Goal: Navigation & Orientation: Find specific page/section

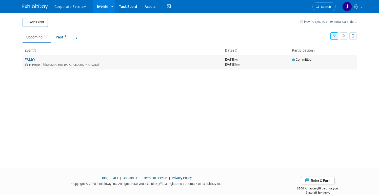
click at [27, 59] on link "ESMO" at bounding box center [30, 60] width 10 height 5
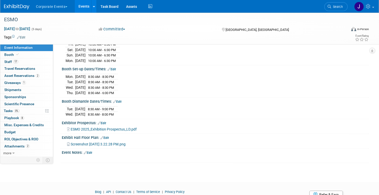
scroll to position [81, 0]
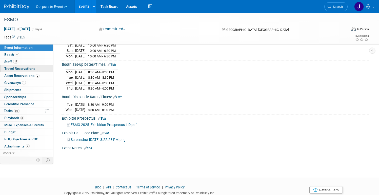
click at [28, 66] on link "0 Travel Reservations 0" at bounding box center [26, 68] width 53 height 7
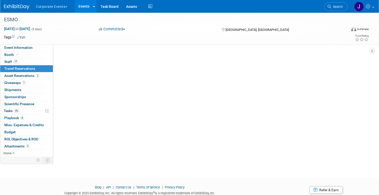
scroll to position [0, 0]
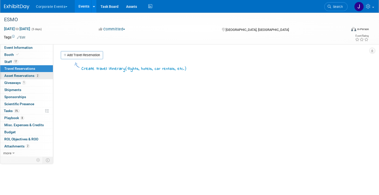
click at [30, 75] on span "Asset Reservations 2" at bounding box center [21, 76] width 35 height 4
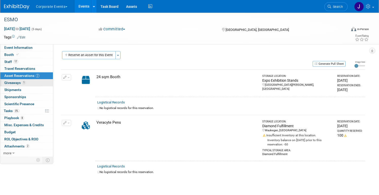
click at [26, 82] on span "Giveaways 1" at bounding box center [15, 83] width 22 height 4
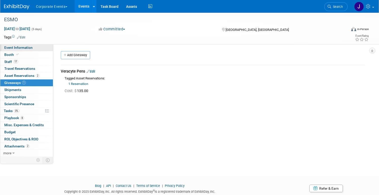
click at [28, 49] on span "Event Information" at bounding box center [18, 48] width 28 height 4
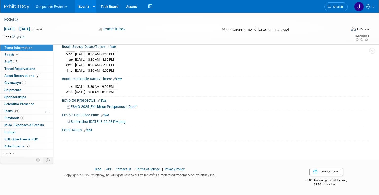
scroll to position [102, 0]
click at [11, 155] on span "more" at bounding box center [7, 153] width 8 height 4
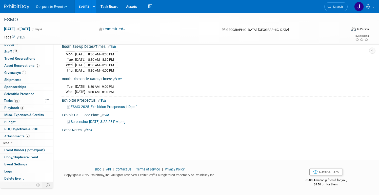
scroll to position [0, 0]
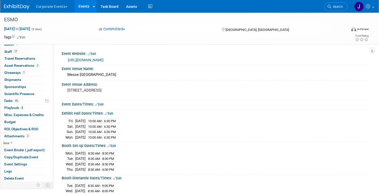
click at [127, 30] on button "Committed" at bounding box center [112, 29] width 30 height 5
click at [248, 78] on div "Messe Berlin" at bounding box center [215, 75] width 299 height 8
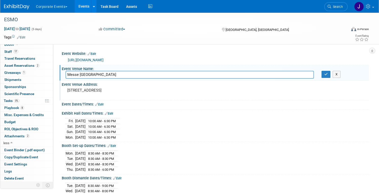
click at [227, 91] on div "Event Venue Address: Messedamm 22 14055 Berlin Germany" at bounding box center [213, 90] width 309 height 19
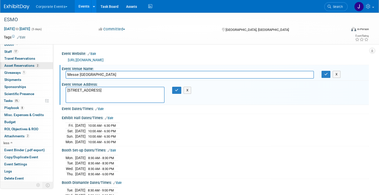
click at [38, 66] on span "Asset Reservations 2" at bounding box center [21, 66] width 35 height 4
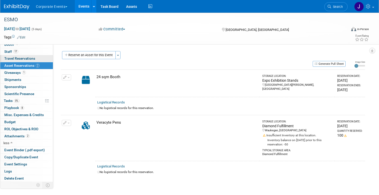
click at [35, 60] on span "Travel Reservations 0" at bounding box center [19, 58] width 31 height 4
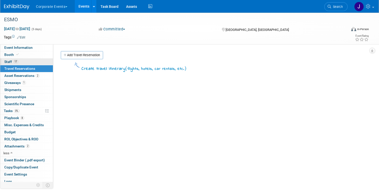
click at [18, 63] on span "Staff 17" at bounding box center [11, 62] width 14 height 4
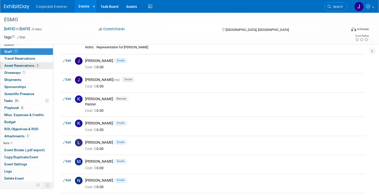
scroll to position [95, 0]
click at [24, 108] on span "Playbook 8" at bounding box center [14, 108] width 20 height 4
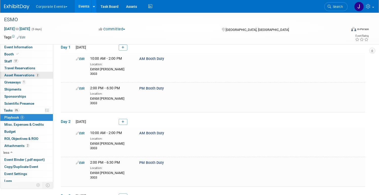
scroll to position [0, 0]
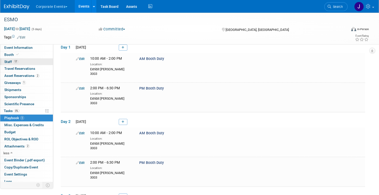
click at [18, 62] on span "Staff 17" at bounding box center [11, 62] width 14 height 4
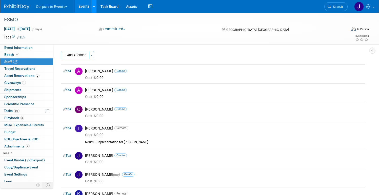
click at [96, 5] on link at bounding box center [93, 6] width 5 height 13
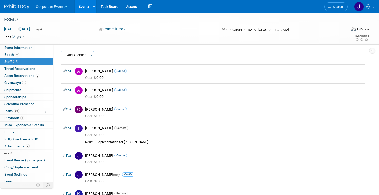
click at [26, 7] on img at bounding box center [16, 6] width 25 height 5
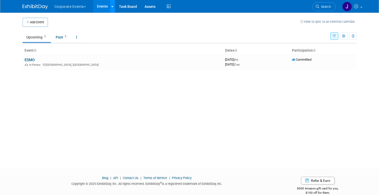
click at [111, 6] on icon at bounding box center [112, 6] width 2 height 3
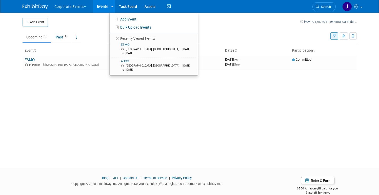
click at [66, 8] on button "Corporate Events" at bounding box center [73, 5] width 38 height 11
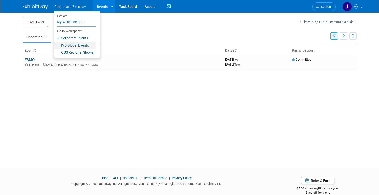
click at [66, 45] on link "IVD Global Events" at bounding box center [75, 45] width 42 height 7
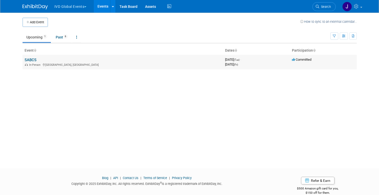
click at [25, 60] on link "SABCS" at bounding box center [31, 60] width 12 height 5
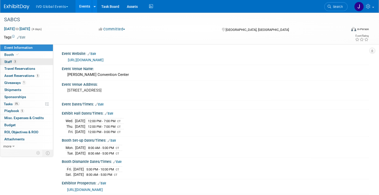
click at [17, 63] on span "Staff 3" at bounding box center [10, 62] width 13 height 4
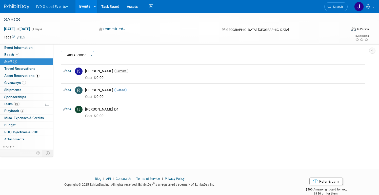
click at [127, 30] on button "Committed" at bounding box center [112, 29] width 30 height 5
click at [125, 36] on link "Committed" at bounding box center [117, 37] width 40 height 7
click at [94, 4] on link "Events" at bounding box center [84, 6] width 18 height 13
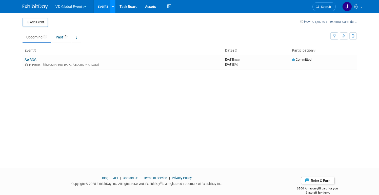
click at [110, 8] on link at bounding box center [112, 6] width 5 height 13
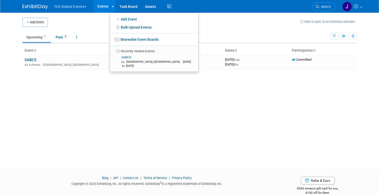
click at [67, 9] on button "IVD Global Events" at bounding box center [73, 5] width 39 height 11
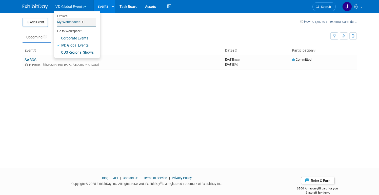
click at [66, 24] on link "My Workspaces 3" at bounding box center [76, 22] width 39 height 9
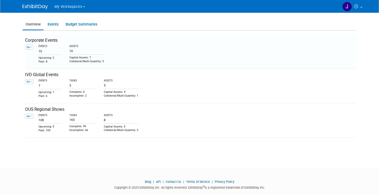
click at [36, 40] on div "Corporate Events" at bounding box center [191, 40] width 332 height 6
click at [45, 27] on link "Events" at bounding box center [53, 24] width 17 height 10
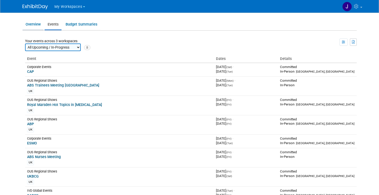
click at [25, 26] on link "Overview" at bounding box center [33, 24] width 21 height 10
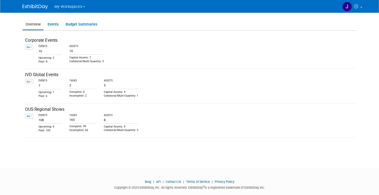
click at [56, 7] on span "My Workspaces" at bounding box center [68, 7] width 28 height 4
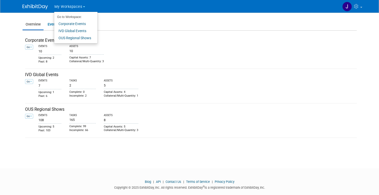
click at [38, 6] on img at bounding box center [35, 6] width 25 height 5
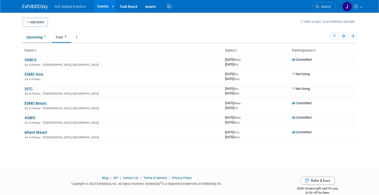
click at [33, 40] on link "Upcoming 1" at bounding box center [37, 37] width 28 height 10
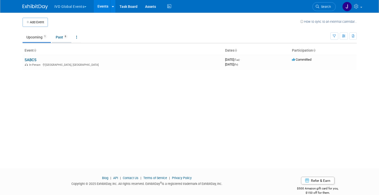
click at [53, 38] on link "Past 6" at bounding box center [61, 37] width 19 height 10
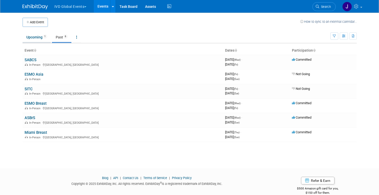
click at [24, 41] on link "Upcoming 1" at bounding box center [37, 37] width 28 height 10
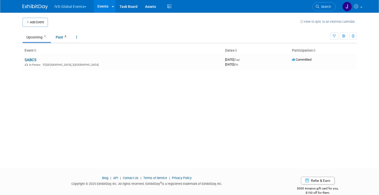
click at [74, 11] on button "IVD Global Events" at bounding box center [73, 5] width 39 height 11
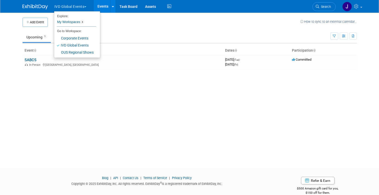
click at [84, 9] on button "IVD Global Events" at bounding box center [73, 5] width 39 height 11
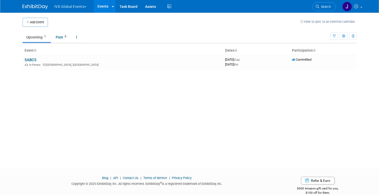
click at [83, 8] on button "IVD Global Events" at bounding box center [73, 5] width 39 height 11
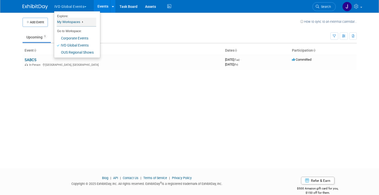
click at [76, 21] on link "My Workspaces 3" at bounding box center [76, 22] width 39 height 9
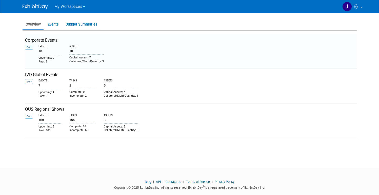
click at [30, 46] on icon at bounding box center [30, 47] width 1 height 3
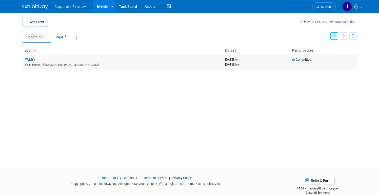
click at [30, 61] on link "ESMO" at bounding box center [30, 60] width 10 height 5
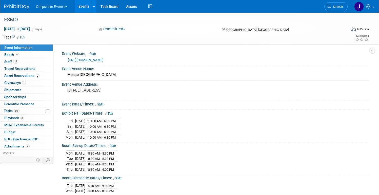
click at [127, 27] on button "Committed" at bounding box center [112, 29] width 30 height 5
click at [128, 35] on link "Committed" at bounding box center [117, 37] width 40 height 7
click at [18, 61] on span "Staff 17" at bounding box center [11, 62] width 14 height 4
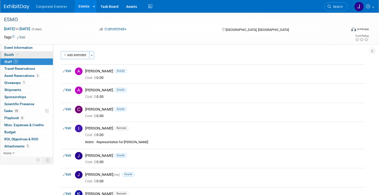
click at [27, 58] on link "Booth" at bounding box center [26, 54] width 53 height 7
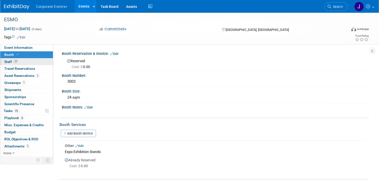
click at [18, 62] on span "Staff 17" at bounding box center [11, 62] width 14 height 4
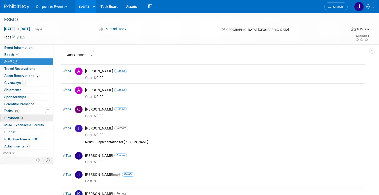
click at [24, 118] on span "Playbook 8" at bounding box center [14, 118] width 20 height 4
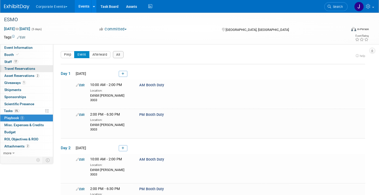
click at [29, 66] on link "0 Travel Reservations 0" at bounding box center [26, 68] width 53 height 7
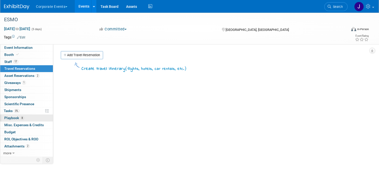
click at [24, 120] on span "Playbook 8" at bounding box center [14, 118] width 20 height 4
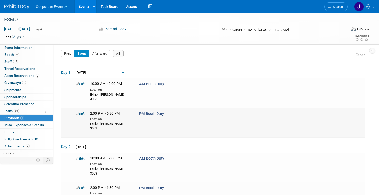
scroll to position [2, 0]
